Goal: Check status: Check status

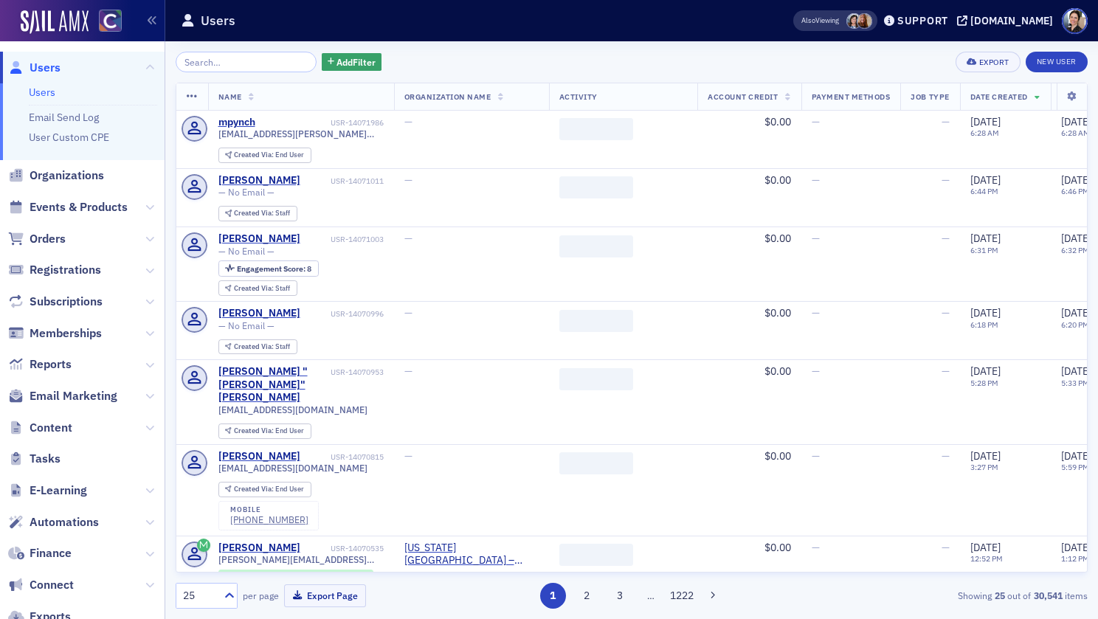
click at [247, 67] on input "search" at bounding box center [246, 62] width 141 height 21
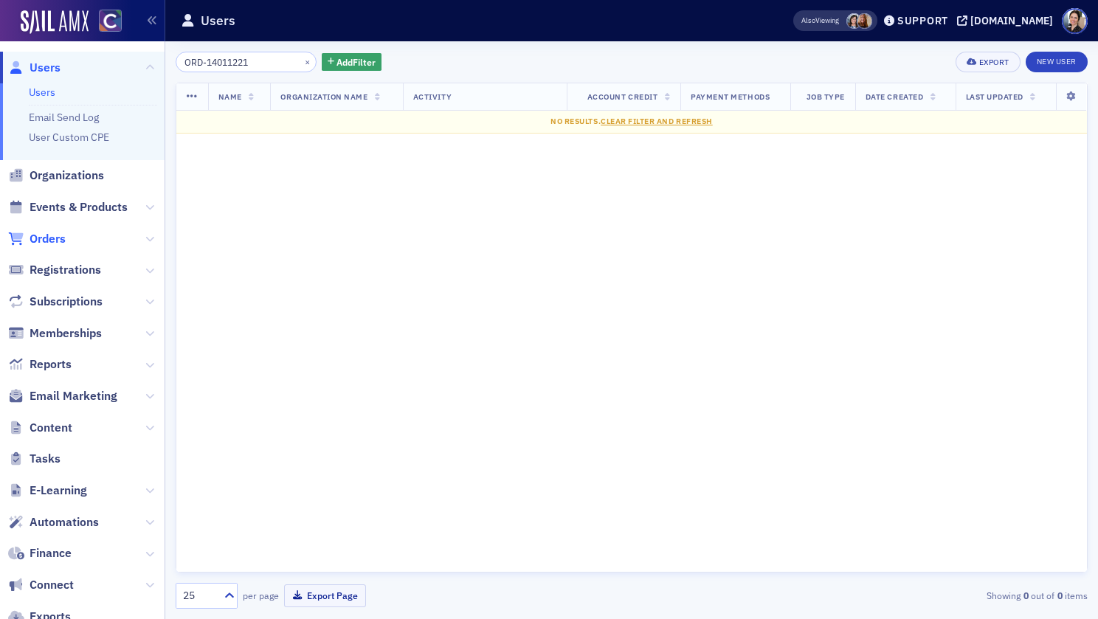
type input "ORD-14011221"
click at [35, 240] on span "Orders" at bounding box center [48, 239] width 36 height 16
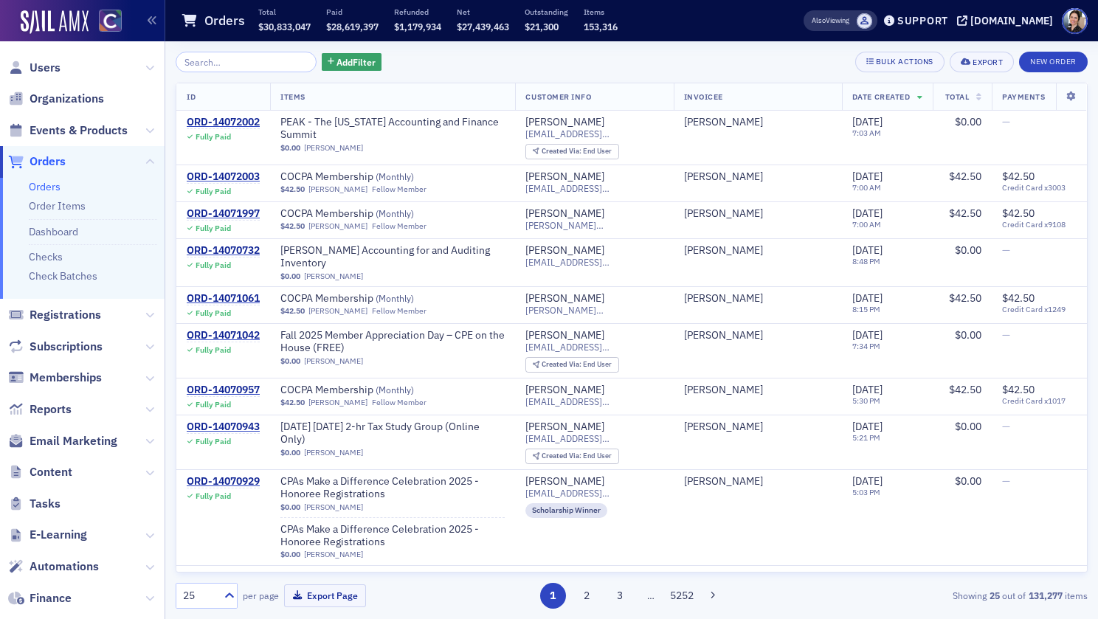
click at [213, 64] on input "search" at bounding box center [246, 62] width 141 height 21
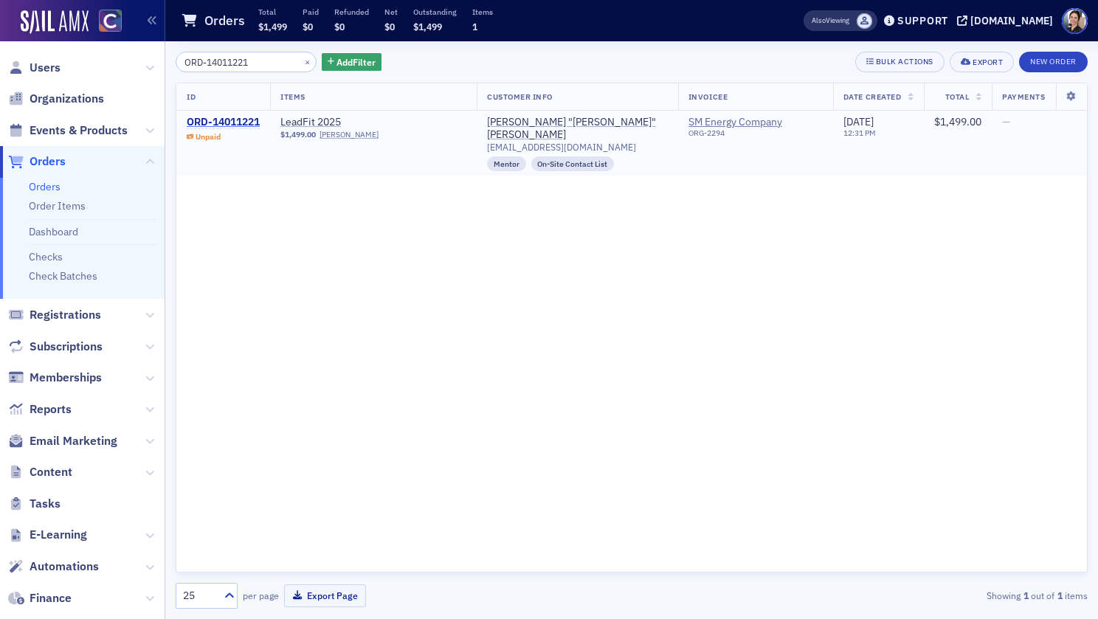
type input "ORD-14011221"
click at [241, 123] on div "ORD-14011221" at bounding box center [223, 122] width 73 height 13
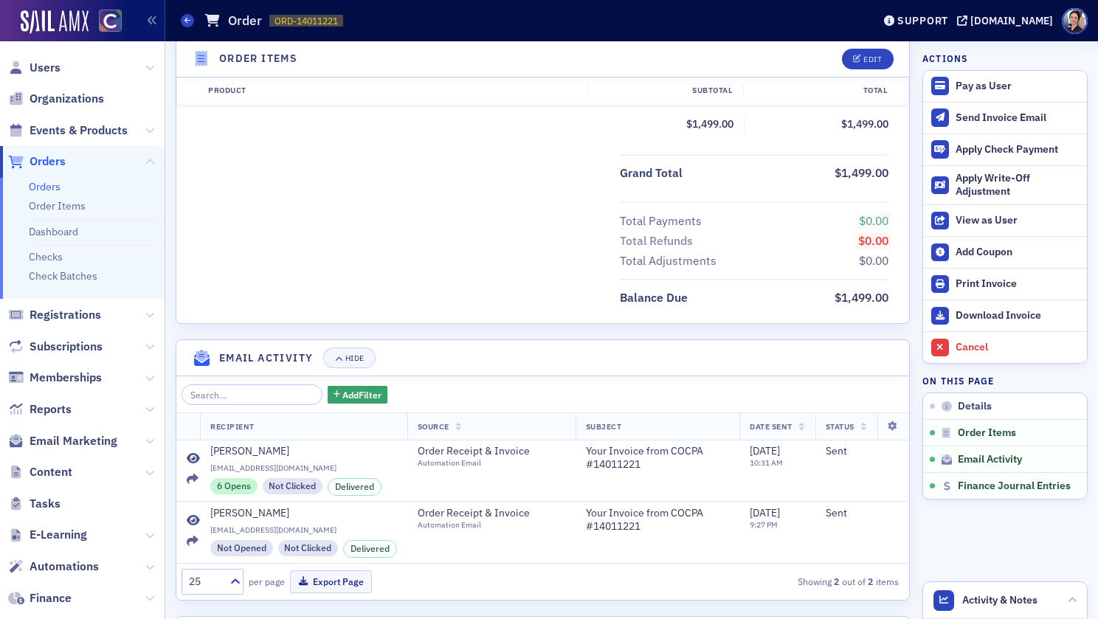
scroll to position [626, 0]
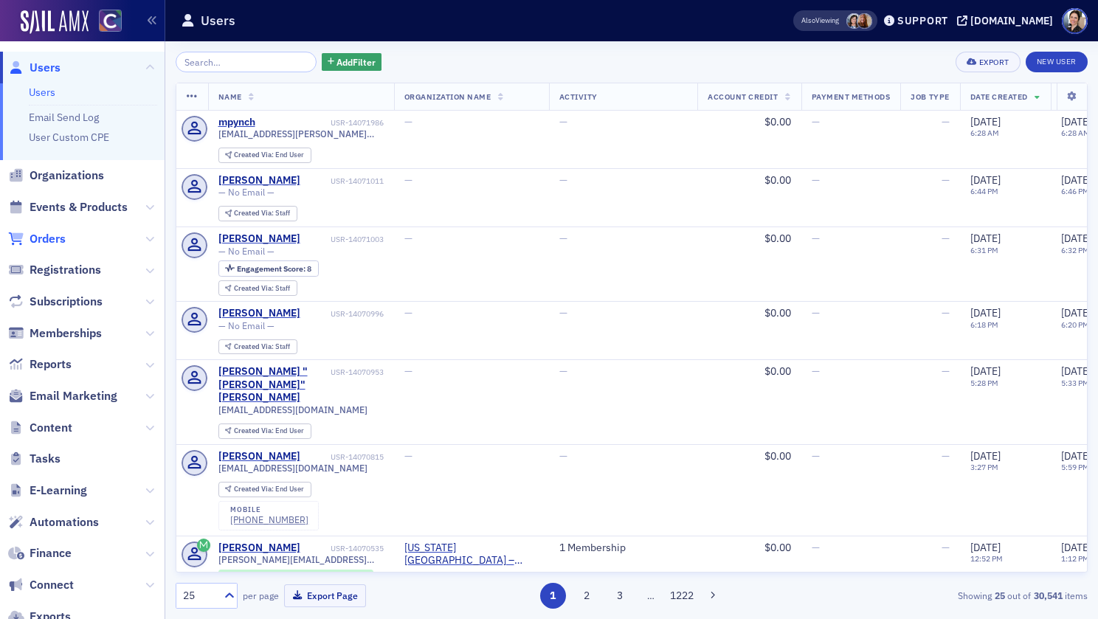
click at [47, 240] on span "Orders" at bounding box center [48, 239] width 36 height 16
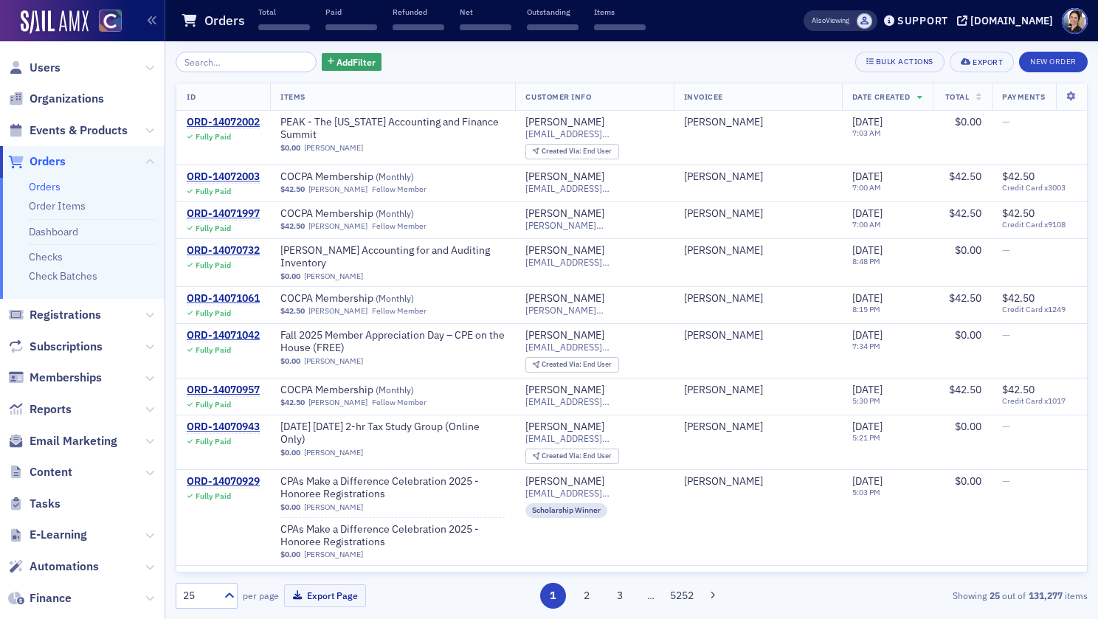
click at [206, 64] on input "search" at bounding box center [246, 62] width 141 height 21
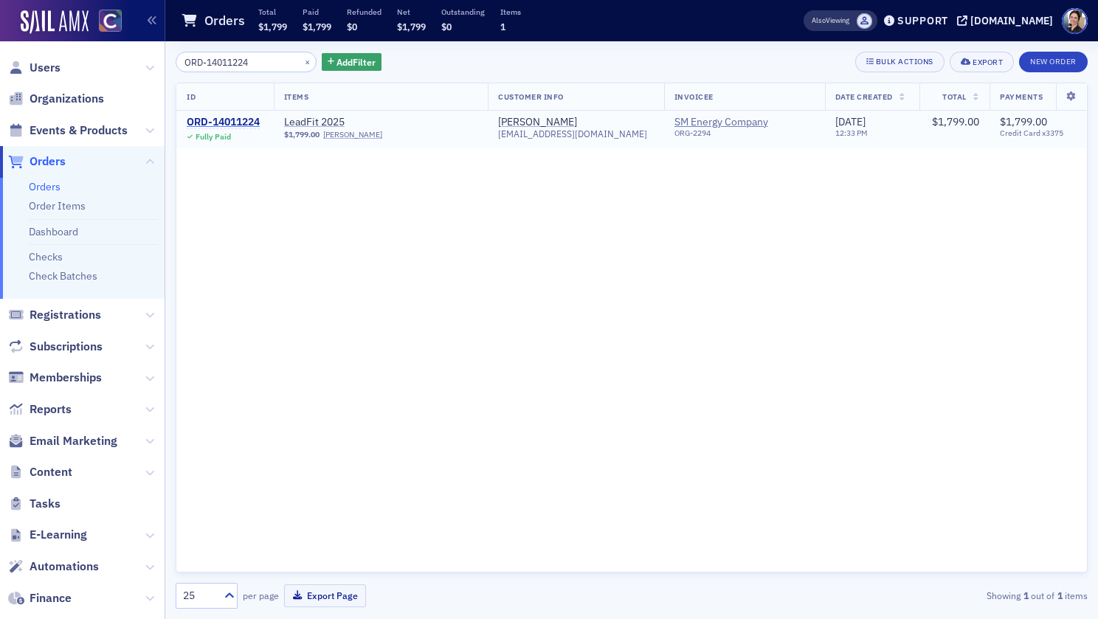
type input "ORD-14011224"
click at [238, 120] on div "ORD-14011224" at bounding box center [223, 122] width 73 height 13
